Goal: Task Accomplishment & Management: Manage account settings

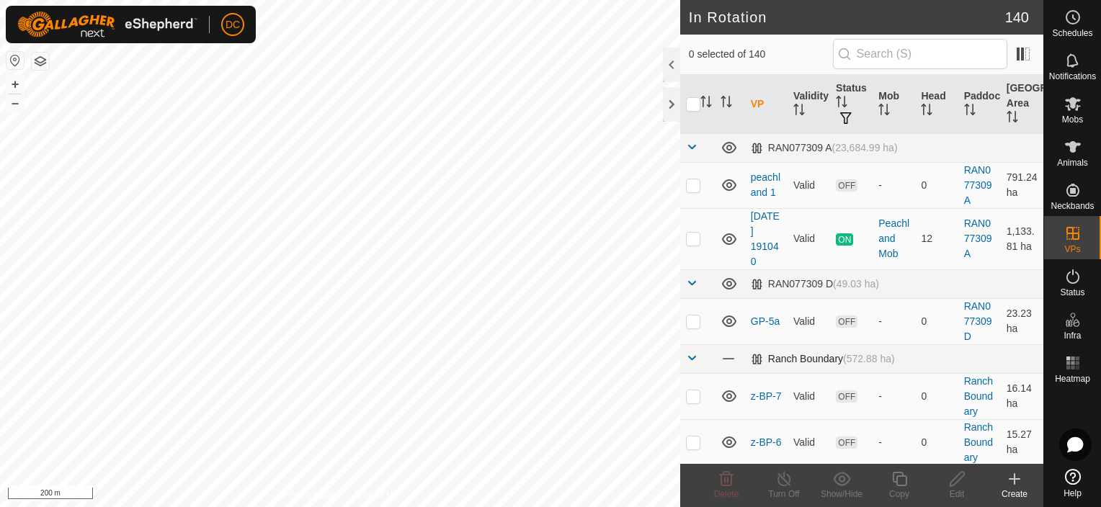
checkbox input "true"
click at [899, 481] on icon at bounding box center [900, 479] width 18 height 17
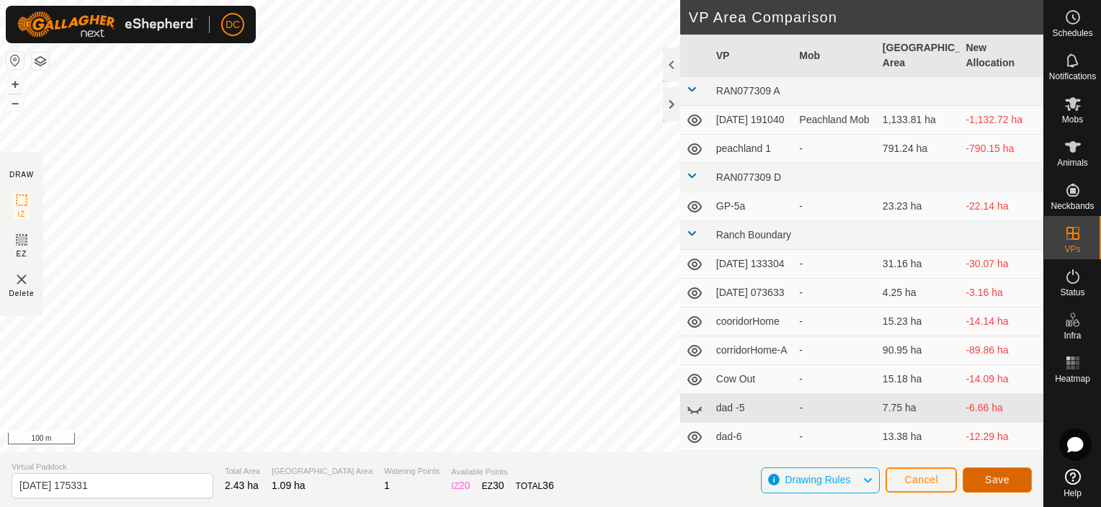
click at [994, 483] on span "Save" at bounding box center [997, 480] width 24 height 12
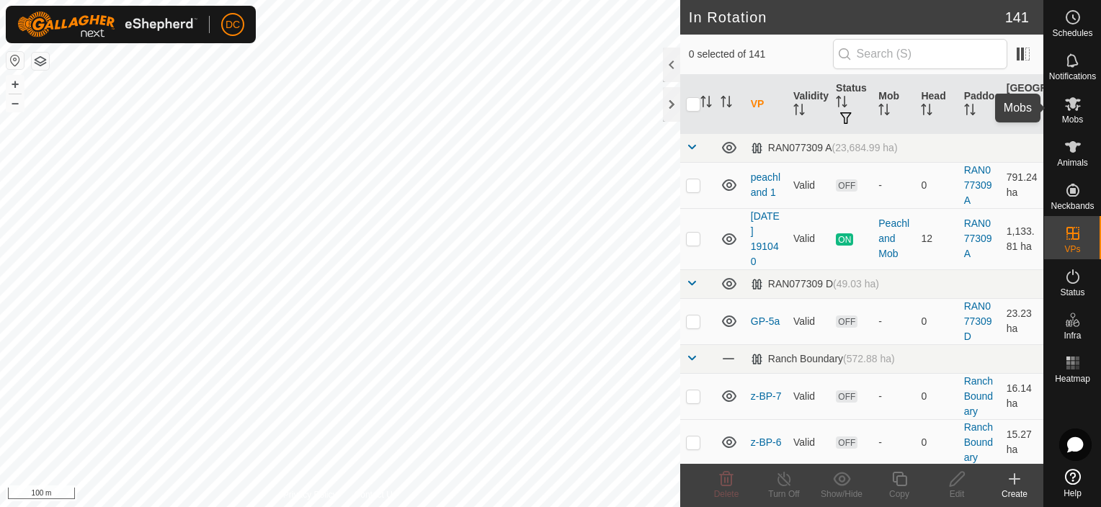
click at [1072, 110] on icon at bounding box center [1072, 103] width 17 height 17
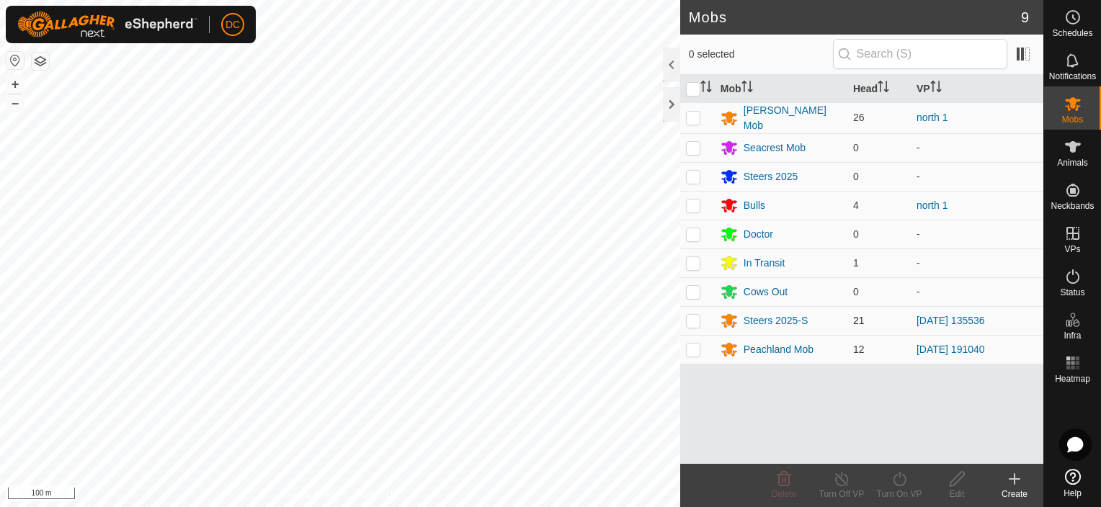
click at [697, 315] on p-checkbox at bounding box center [693, 321] width 14 height 12
checkbox input "true"
click at [906, 480] on icon at bounding box center [900, 479] width 18 height 17
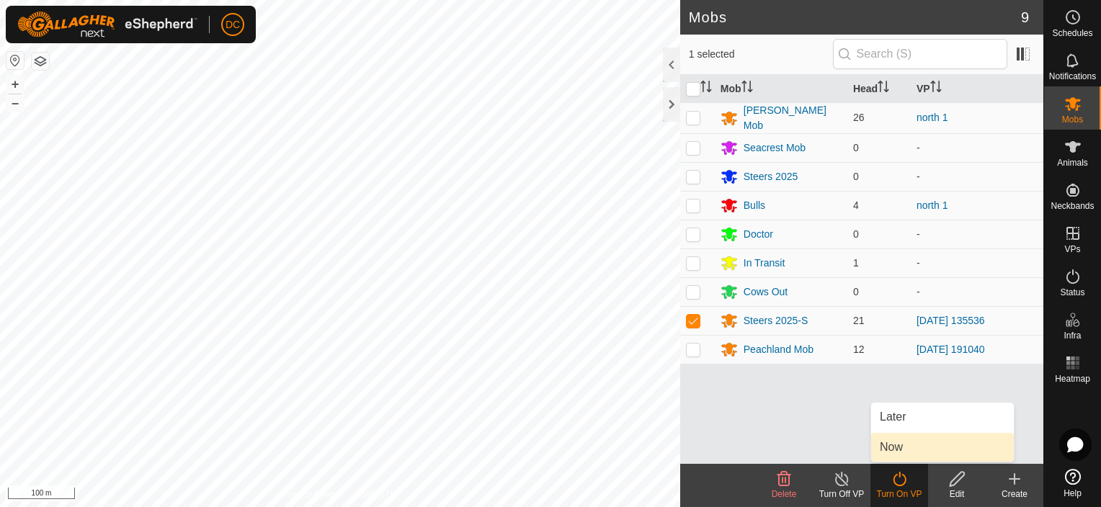
click at [926, 442] on link "Now" at bounding box center [942, 447] width 143 height 29
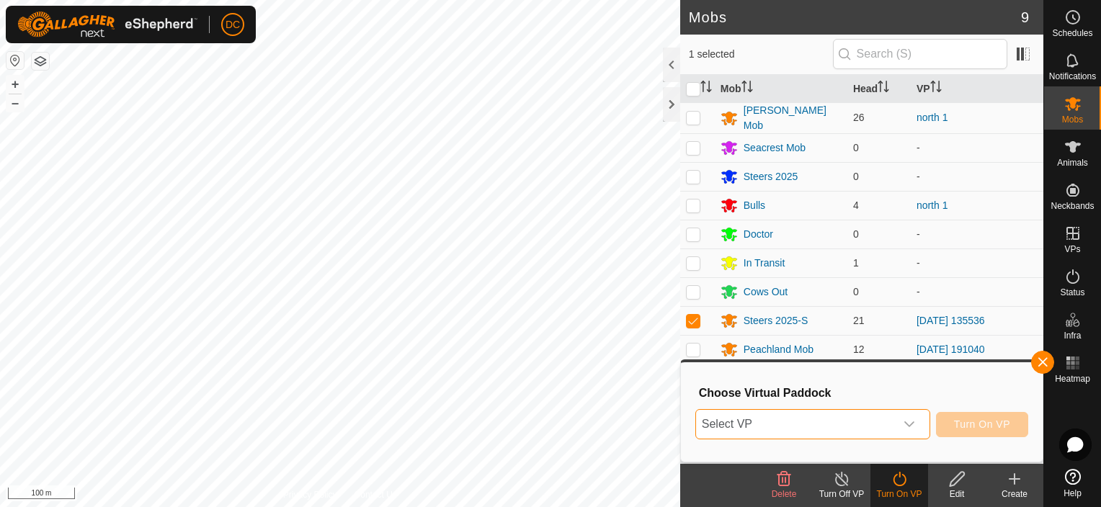
click at [882, 418] on span "Select VP" at bounding box center [795, 424] width 199 height 29
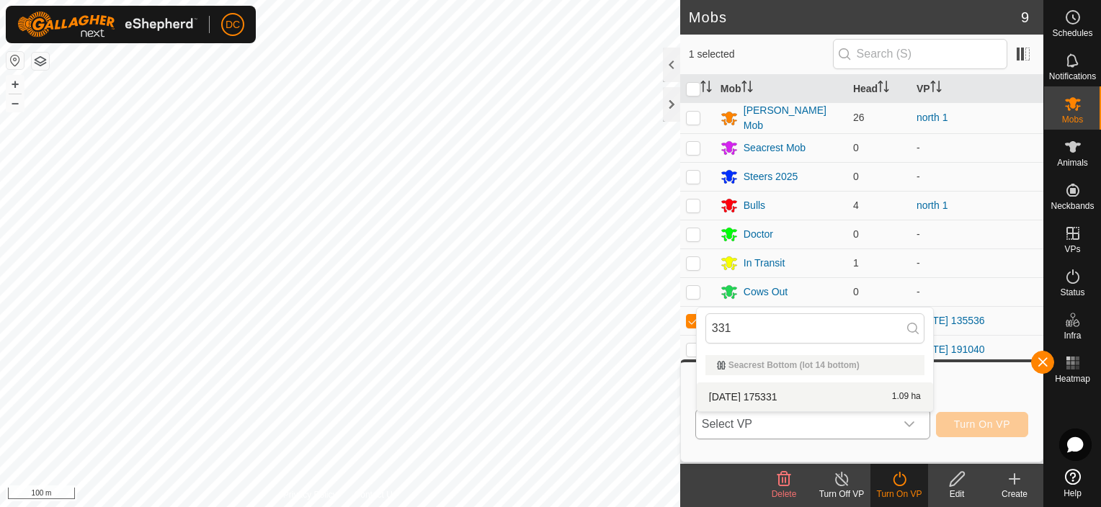
type input "331"
click at [754, 394] on li "2025-08-10 175331 1.09 ha" at bounding box center [815, 397] width 236 height 29
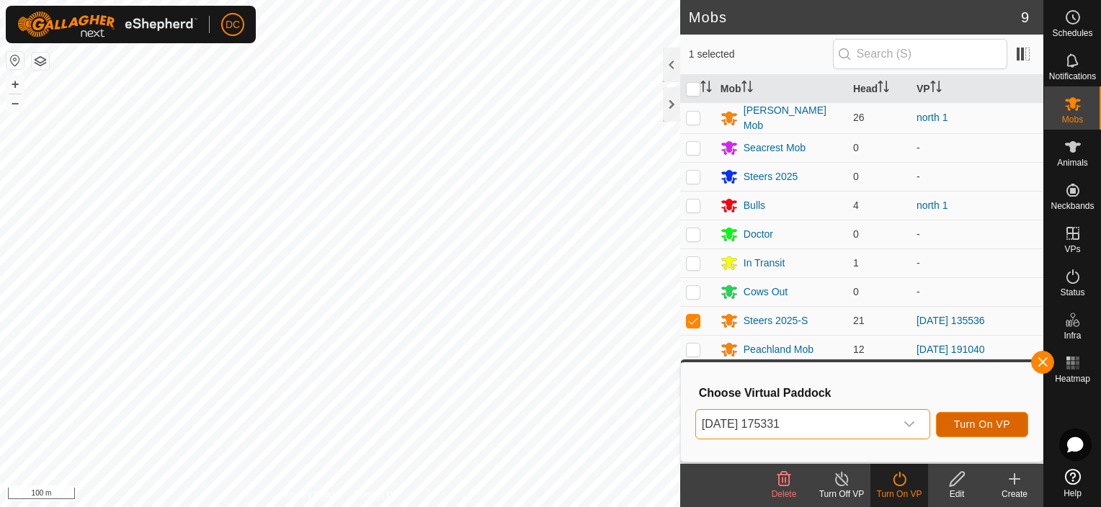
click at [974, 424] on span "Turn On VP" at bounding box center [982, 425] width 56 height 12
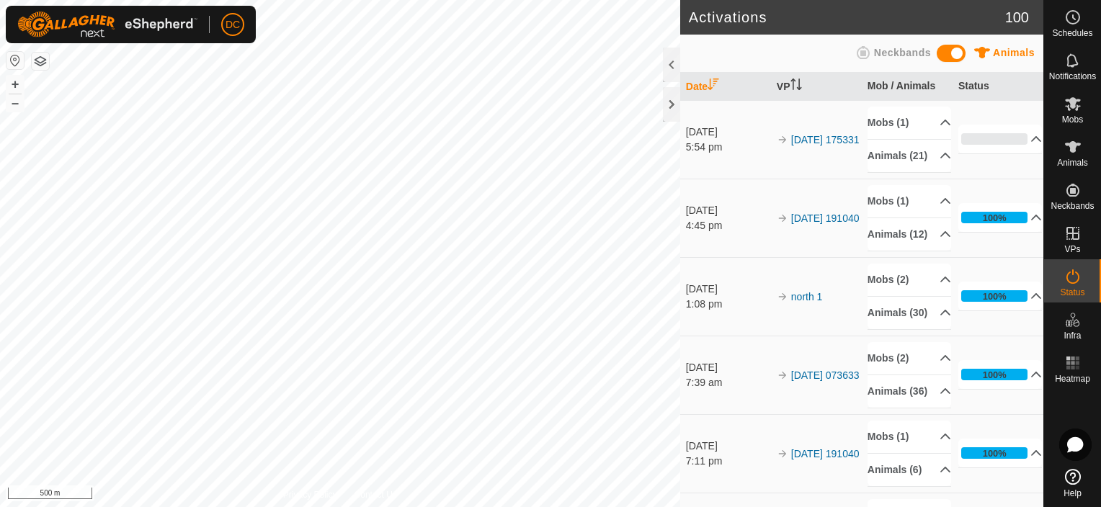
click at [509, 507] on html "DC Schedules Notifications Mobs Animals Neckbands VPs Status Infra Heatmap Help…" at bounding box center [550, 253] width 1101 height 507
click at [1075, 148] on icon at bounding box center [1072, 146] width 17 height 17
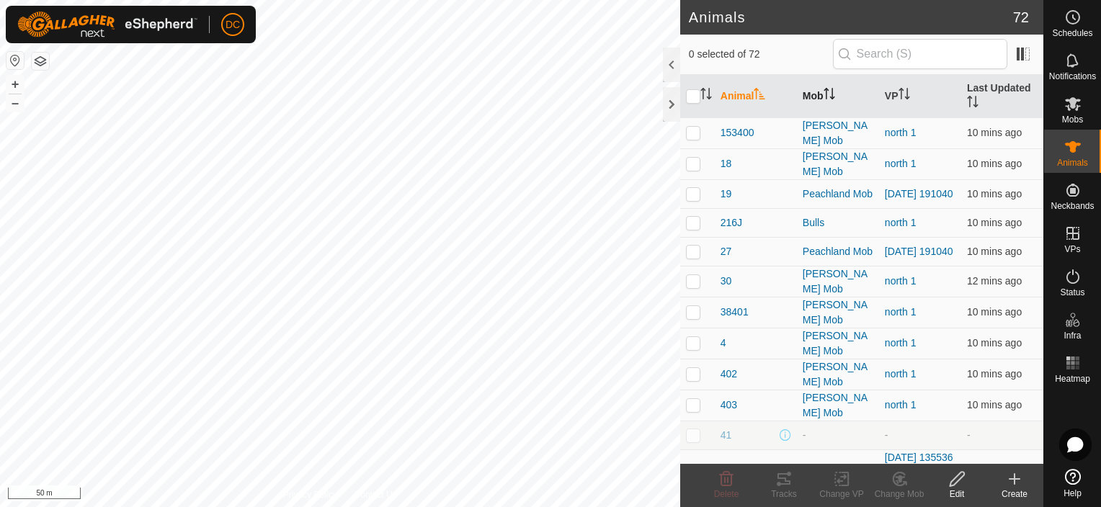
click at [833, 92] on icon "Activate to sort" at bounding box center [830, 94] width 12 height 12
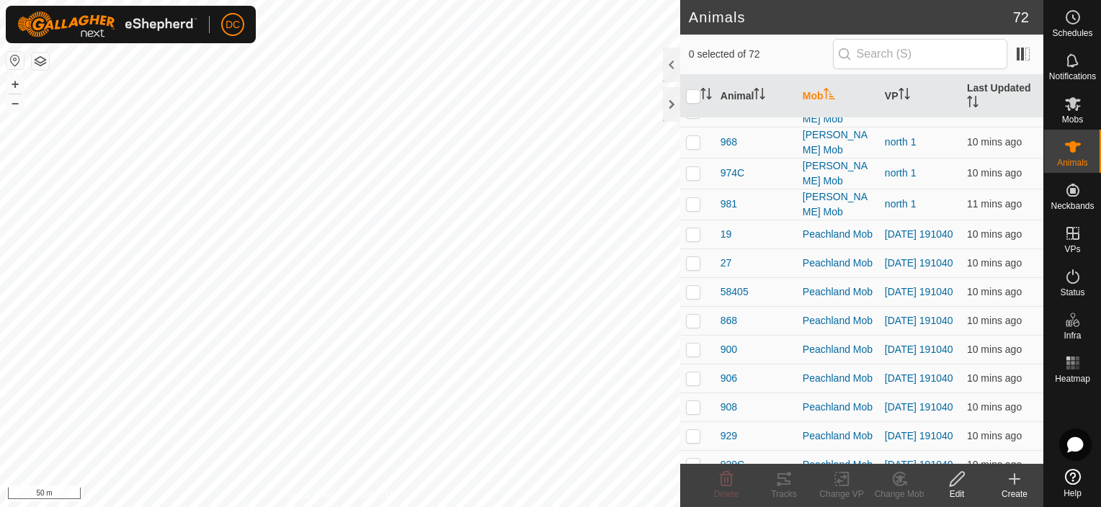
scroll to position [1009, 0]
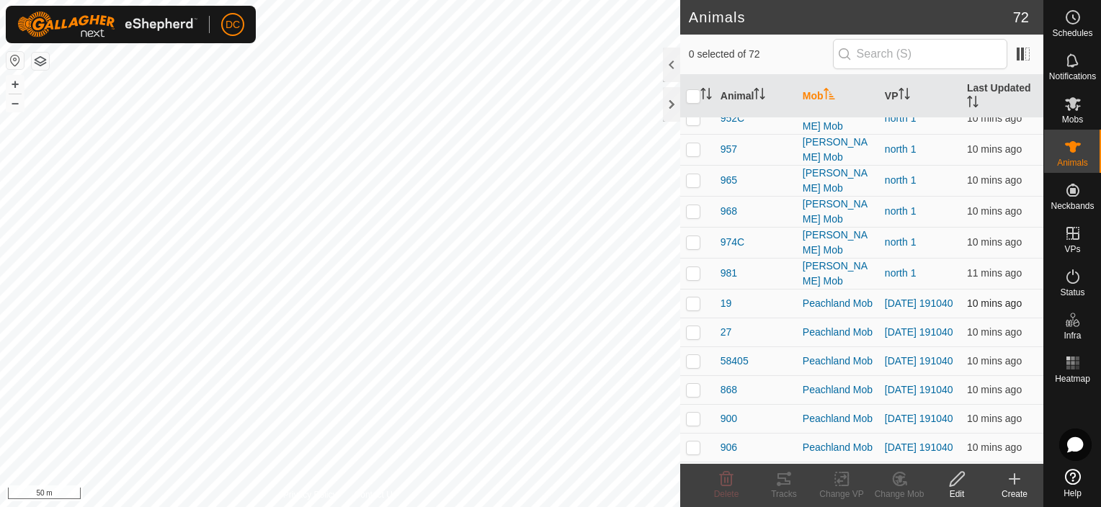
click at [697, 298] on p-checkbox at bounding box center [693, 304] width 14 height 12
checkbox input "true"
click at [697, 326] on p-checkbox at bounding box center [693, 332] width 14 height 12
checkbox input "true"
click at [692, 355] on p-checkbox at bounding box center [693, 361] width 14 height 12
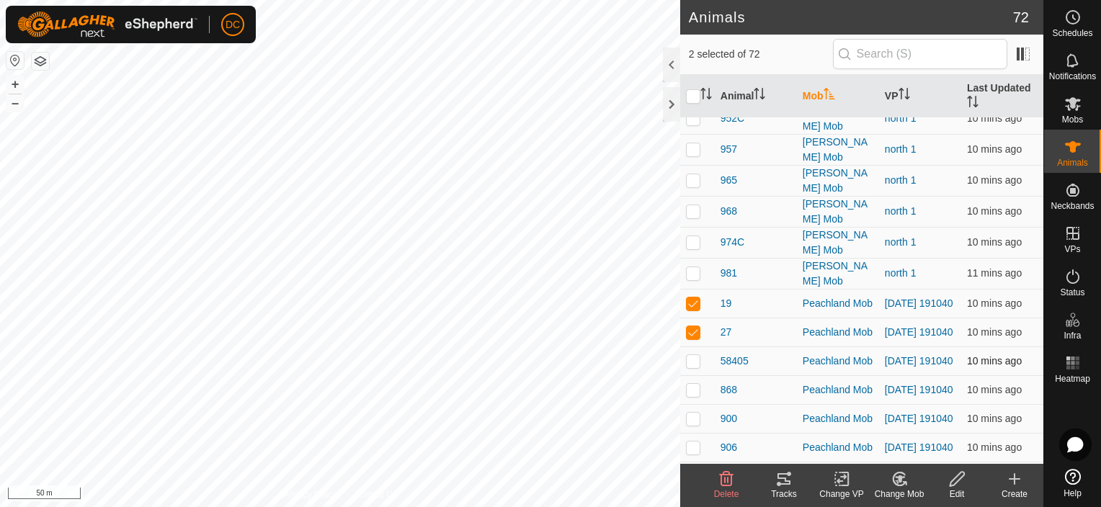
checkbox input "true"
click at [695, 384] on p-checkbox at bounding box center [693, 390] width 14 height 12
checkbox input "true"
click at [695, 404] on td at bounding box center [697, 418] width 35 height 29
checkbox input "true"
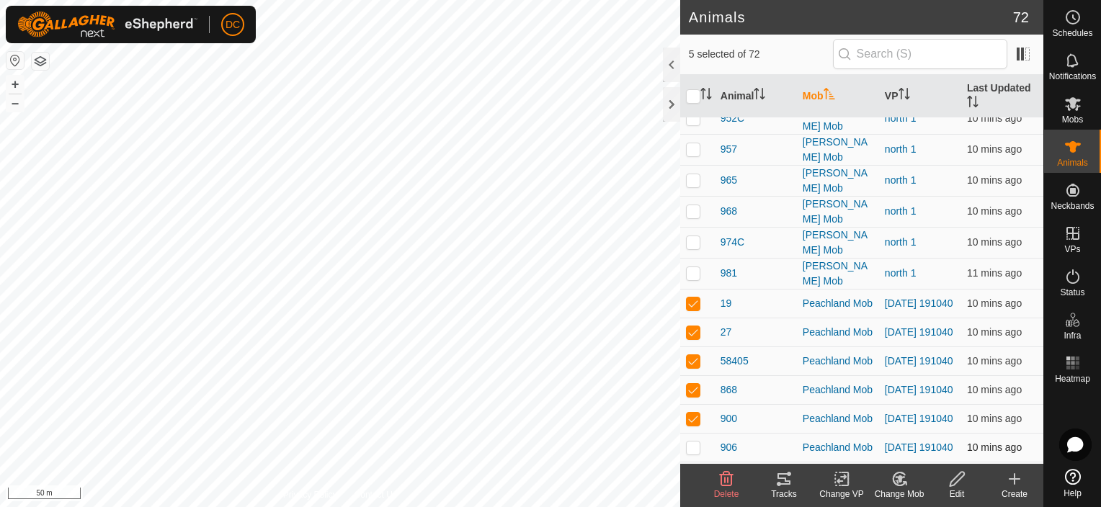
click at [687, 442] on p-checkbox at bounding box center [693, 448] width 14 height 12
checkbox input "true"
click at [700, 471] on p-checkbox at bounding box center [693, 477] width 14 height 12
checkbox input "true"
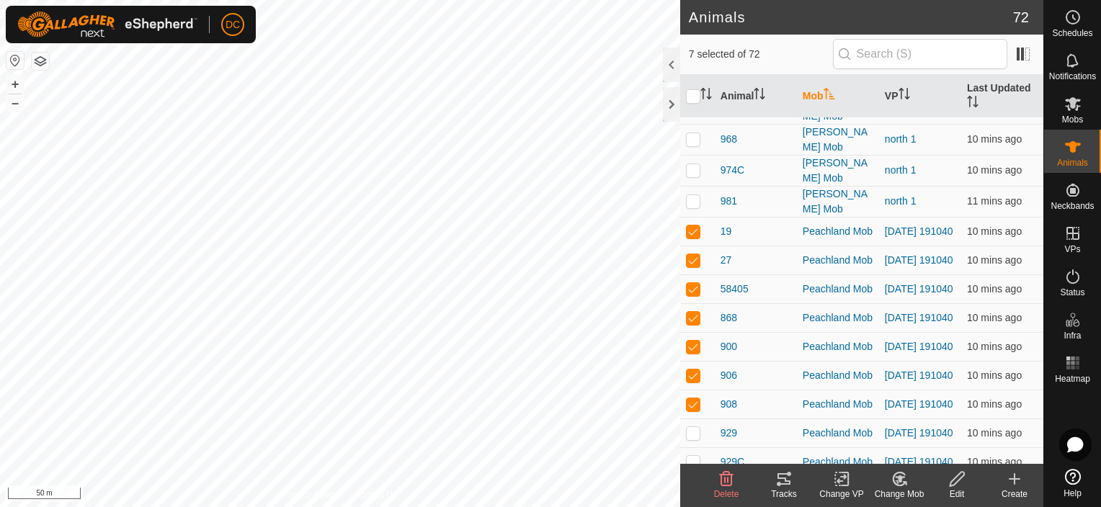
scroll to position [1081, 0]
click at [690, 427] on p-checkbox at bounding box center [693, 433] width 14 height 12
checkbox input "true"
click at [694, 456] on p-checkbox at bounding box center [693, 462] width 14 height 12
checkbox input "true"
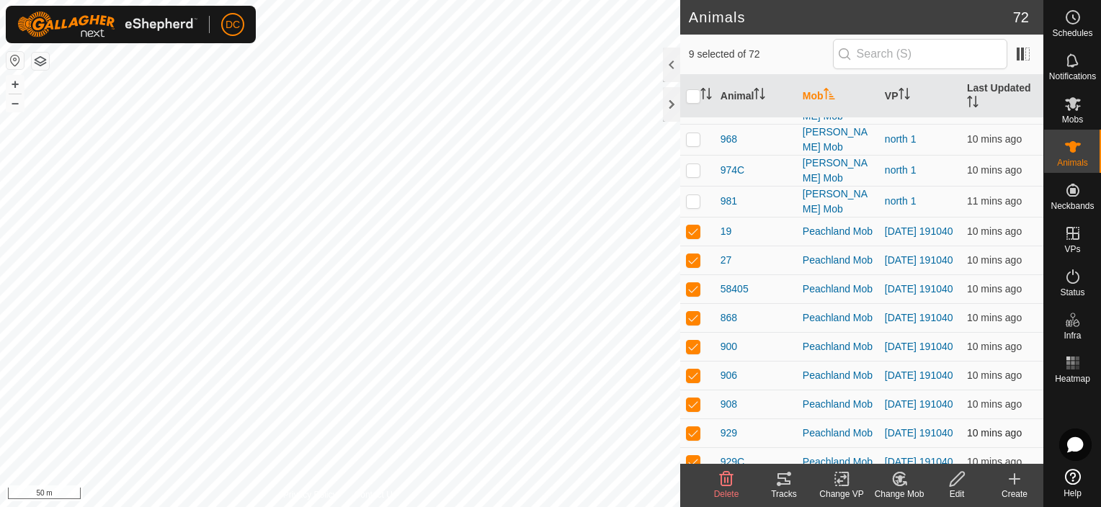
drag, startPoint x: 695, startPoint y: 449, endPoint x: 721, endPoint y: 403, distance: 52.9
click at [691, 485] on p-checkbox at bounding box center [693, 491] width 14 height 12
checkbox input "true"
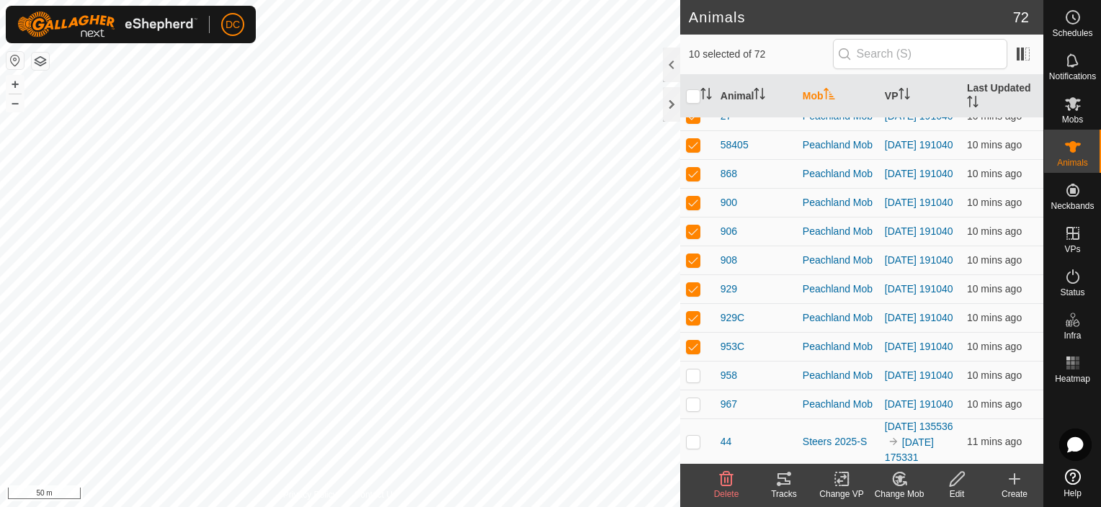
click at [787, 477] on icon at bounding box center [783, 479] width 17 height 17
